Goal: Task Accomplishment & Management: Use online tool/utility

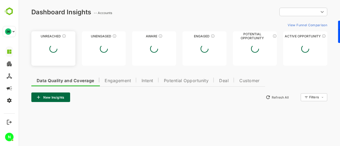
type input "**********"
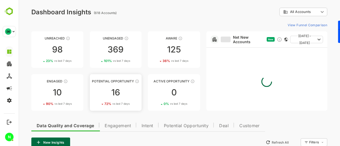
click at [107, 91] on div "16" at bounding box center [116, 92] width 52 height 8
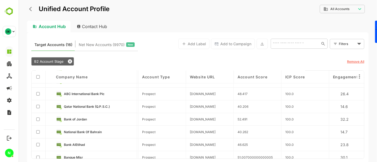
scroll to position [111, 333]
drag, startPoint x: 268, startPoint y: 2, endPoint x: 225, endPoint y: 10, distance: 44.4
click at [225, 10] on div "**********" at bounding box center [198, 12] width 342 height 16
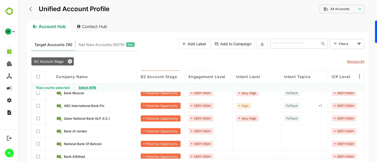
scroll to position [115, 0]
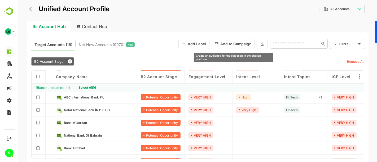
click at [243, 45] on button "Add to Campaign" at bounding box center [233, 44] width 44 height 10
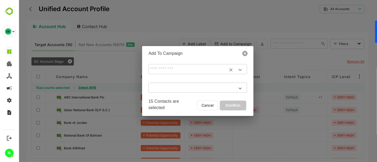
click at [166, 70] on input "text" at bounding box center [197, 69] width 99 height 9
click at [201, 62] on div "​ ​ 0 Contacts are already assigned to the same campaign" at bounding box center [197, 79] width 111 height 40
click at [247, 52] on icon at bounding box center [244, 53] width 5 height 5
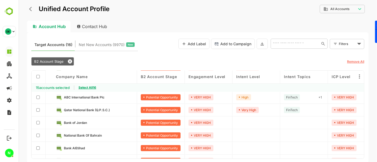
click at [204, 61] on div "B2 Account Stage" at bounding box center [183, 61] width 304 height 8
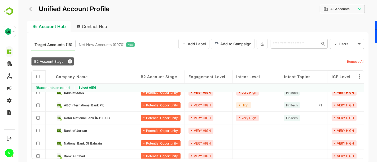
scroll to position [107, 0]
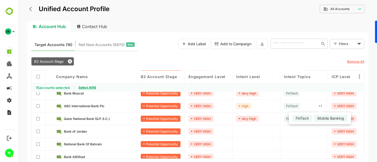
click at [323, 117] on div "Mobile Banking" at bounding box center [330, 118] width 33 height 7
click at [302, 121] on div "FinTech" at bounding box center [302, 118] width 20 height 7
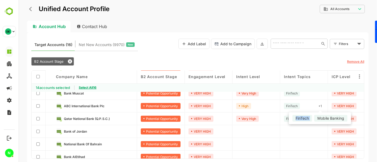
click at [302, 121] on div "FinTech" at bounding box center [302, 118] width 20 height 7
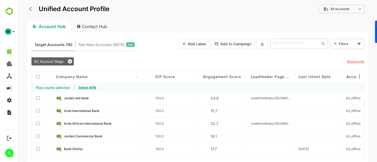
scroll to position [0, 463]
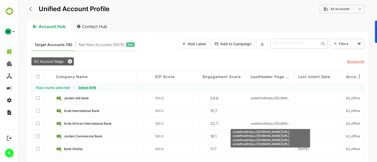
click at [267, 133] on div "undefinedhttps://[DOMAIN_NAME][URL], undefinedhttps://[DOMAIN_NAME][URL], undef…" at bounding box center [270, 138] width 80 height 19
copy div "undefinedhttps://[DOMAIN_NAME][URL], undefinedhttps://[DOMAIN_NAME][URL], undef…"
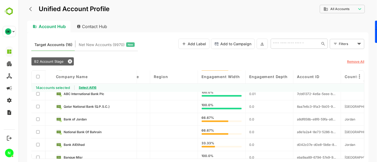
scroll to position [120, 750]
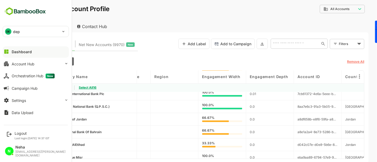
click at [8, 33] on div "DE" at bounding box center [8, 31] width 6 height 6
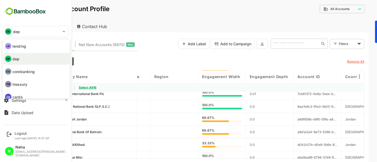
click at [14, 34] on div at bounding box center [188, 81] width 377 height 162
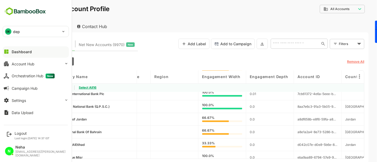
click at [15, 32] on p "dep" at bounding box center [16, 32] width 7 height 6
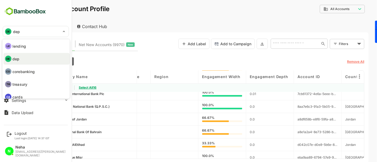
click at [7, 31] on div at bounding box center [188, 81] width 377 height 162
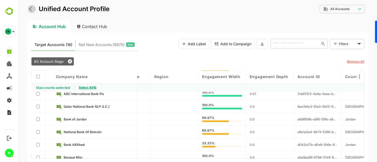
click at [28, 9] on button "back" at bounding box center [32, 9] width 8 height 8
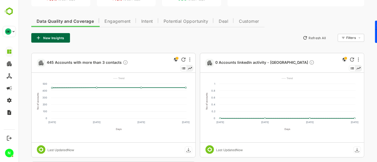
scroll to position [104, 0]
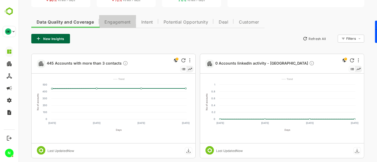
click at [113, 22] on span "Engagement" at bounding box center [117, 22] width 26 height 4
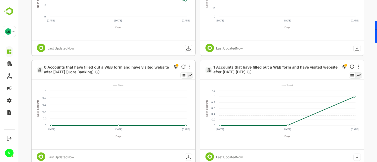
scroll to position [424, 0]
click at [147, 71] on span "0 Accounts that have filled out a WEB form and have visited website after [DATE…" at bounding box center [107, 70] width 127 height 11
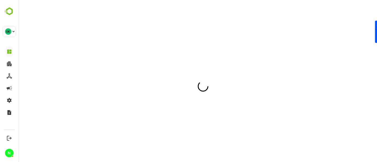
scroll to position [0, 0]
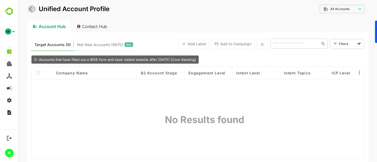
click at [33, 11] on icon "back" at bounding box center [31, 8] width 5 height 5
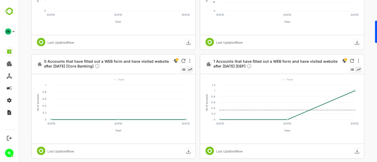
scroll to position [434, 0]
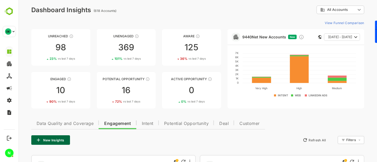
scroll to position [0, 0]
